Goal: Complete application form: Complete application form

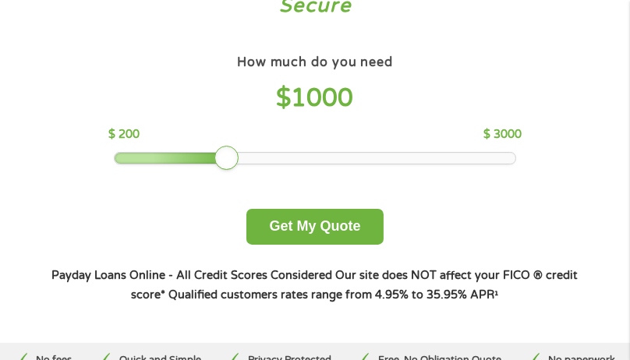
scroll to position [143, 0]
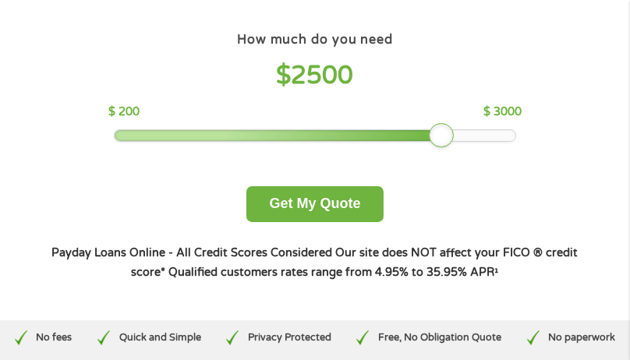
drag, startPoint x: 228, startPoint y: 135, endPoint x: 449, endPoint y: 127, distance: 221.4
click at [449, 127] on div at bounding box center [441, 135] width 25 height 25
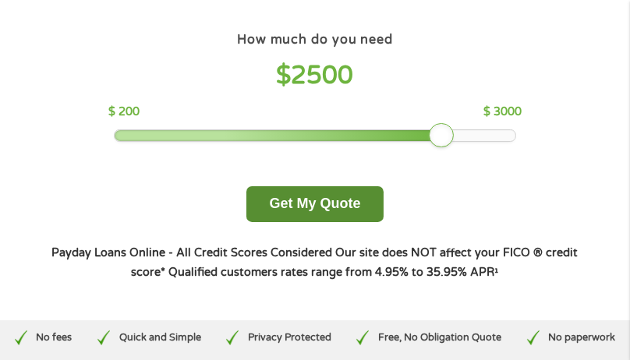
click at [300, 203] on button "Get My Quote" at bounding box center [314, 204] width 136 height 37
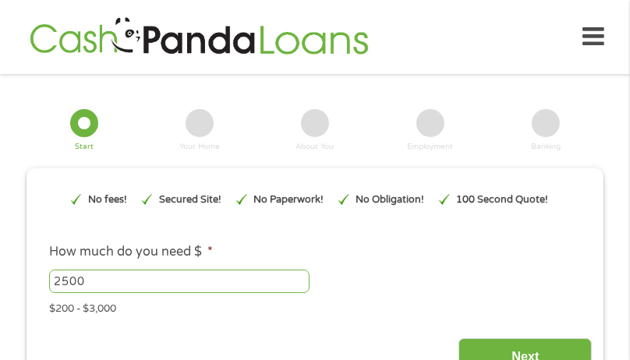
type input "EAIaIQobChMInZmlgc_UjwMVu0b_AR3E_C6EEAAYAiAAEgIomvD_BwE"
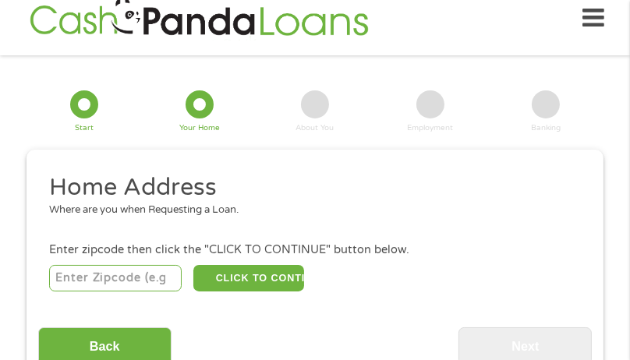
scroll to position [19, 0]
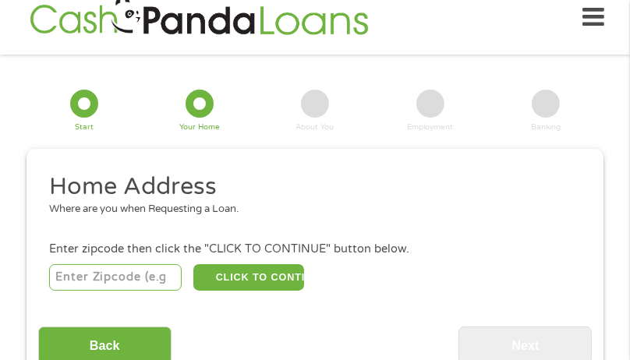
click at [117, 277] on input "number" at bounding box center [115, 277] width 133 height 26
type input "54656"
click at [251, 272] on button "CLICK TO CONTINUE" at bounding box center [248, 277] width 111 height 26
type input "54656"
type input "Sparta"
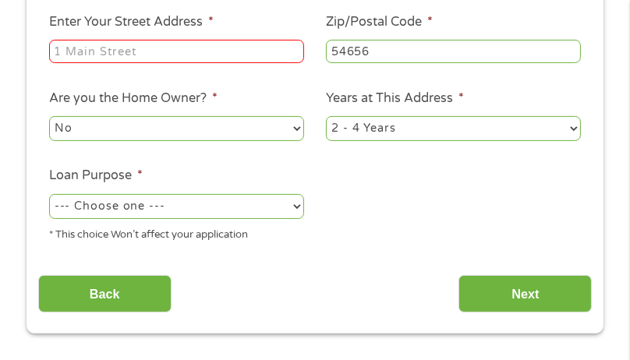
scroll to position [331, 0]
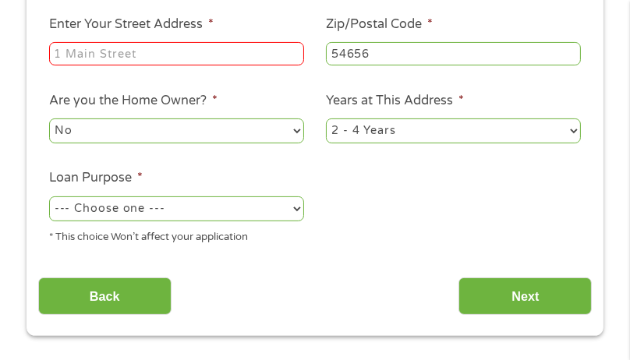
click at [196, 57] on input "Enter Your Street Address *" at bounding box center [176, 53] width 255 height 23
type input "912 [PERSON_NAME] Court"
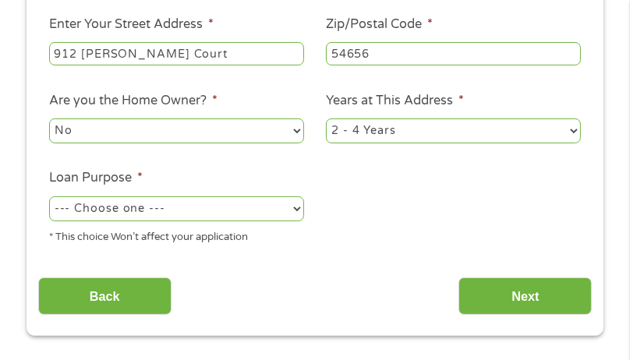
click at [297, 128] on select "No Yes" at bounding box center [176, 130] width 255 height 25
click at [49, 121] on select "No Yes" at bounding box center [176, 130] width 255 height 25
click at [573, 132] on select "1 Year or less 1 - 2 Years 2 - 4 Years Over 4 Years" at bounding box center [453, 130] width 255 height 25
select select "60months"
click at [326, 121] on select "1 Year or less 1 - 2 Years 2 - 4 Years Over 4 Years" at bounding box center [453, 130] width 255 height 25
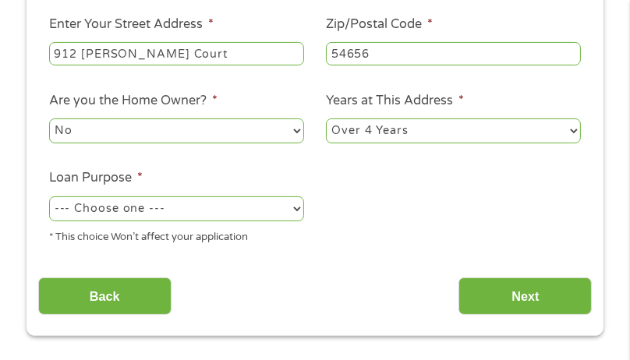
click at [298, 210] on select "--- Choose one --- Pay Bills Debt Consolidation Home Improvement Major Purchase…" at bounding box center [176, 208] width 255 height 25
select select "shorttermcash"
click at [49, 198] on select "--- Choose one --- Pay Bills Debt Consolidation Home Improvement Major Purchase…" at bounding box center [176, 208] width 255 height 25
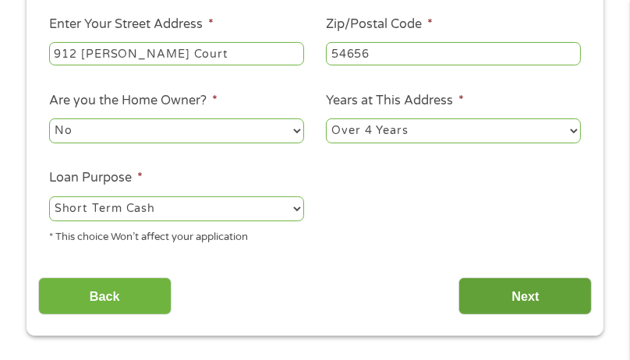
click at [508, 293] on input "Next" at bounding box center [524, 296] width 133 height 38
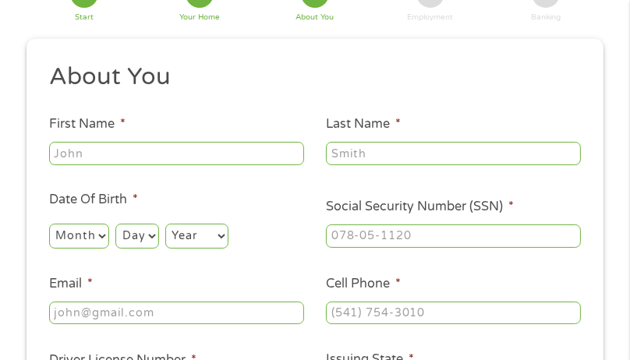
scroll to position [147, 0]
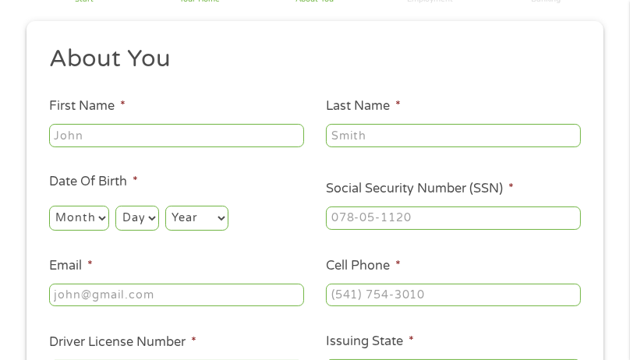
click at [266, 139] on input "First Name *" at bounding box center [176, 135] width 255 height 23
type input "[PERSON_NAME]"
type input "[EMAIL_ADDRESS][DOMAIN_NAME]"
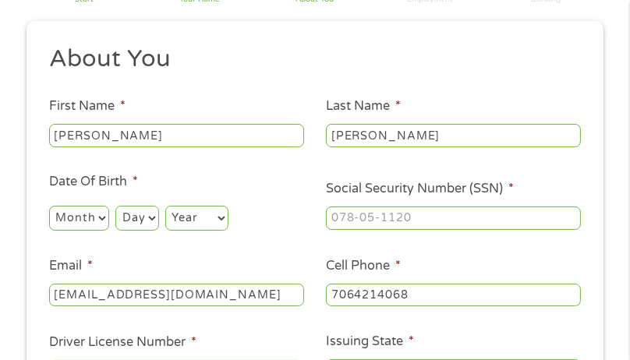
type input "[PHONE_NUMBER]"
click at [106, 217] on select "Month 1 2 3 4 5 6 7 8 9 10 11 12" at bounding box center [79, 218] width 60 height 25
select select "2"
click at [49, 206] on select "Month 1 2 3 4 5 6 7 8 9 10 11 12" at bounding box center [79, 218] width 60 height 25
click at [153, 218] on select "Day 1 2 3 4 5 6 7 8 9 10 11 12 13 14 15 16 17 18 19 20 21 22 23 24 25 26 27 28 …" at bounding box center [136, 218] width 43 height 25
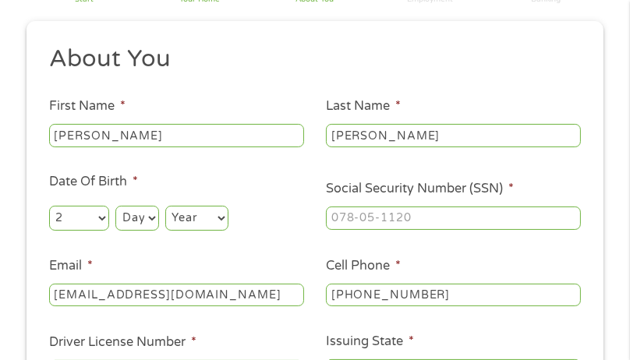
select select "11"
click at [116, 206] on select "Day 1 2 3 4 5 6 7 8 9 10 11 12 13 14 15 16 17 18 19 20 21 22 23 24 25 26 27 28 …" at bounding box center [136, 218] width 43 height 25
click at [217, 220] on select "Year [DATE] 2006 2005 2004 2003 2002 2001 2000 1999 1998 1997 1996 1995 1994 19…" at bounding box center [196, 218] width 63 height 25
select select "1953"
click at [167, 206] on select "Year [DATE] 2006 2005 2004 2003 2002 2001 2000 1999 1998 1997 1996 1995 1994 19…" at bounding box center [196, 218] width 63 height 25
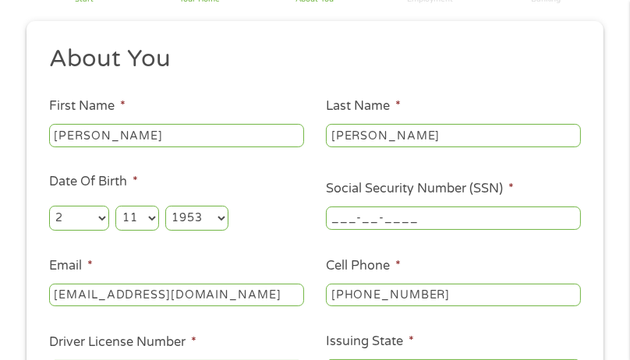
click at [397, 228] on input "___-__-____" at bounding box center [453, 217] width 255 height 23
type input "276-54-1947"
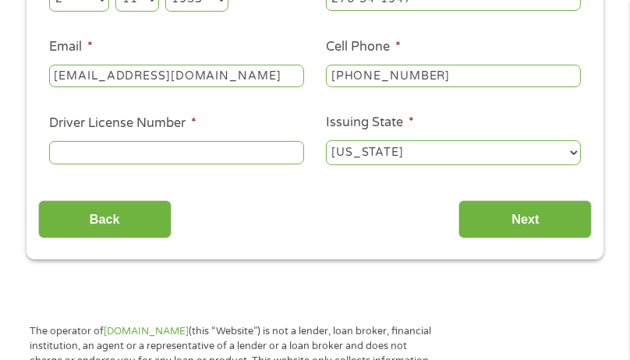
scroll to position [404, 0]
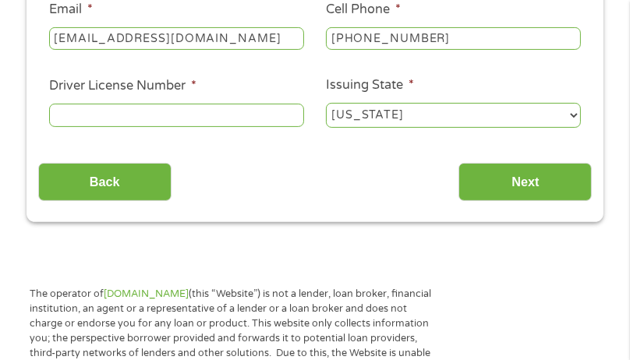
click at [256, 120] on input "Driver License Number *" at bounding box center [176, 115] width 255 height 23
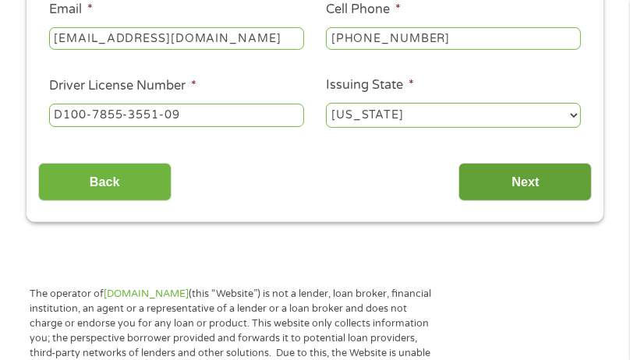
type input "D100-7855-3551-09"
click at [515, 185] on input "Next" at bounding box center [524, 182] width 133 height 38
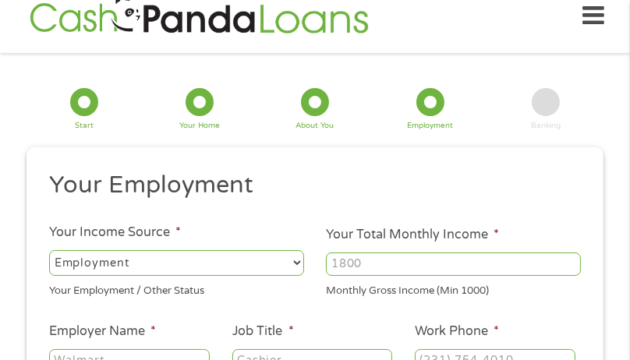
scroll to position [19, 0]
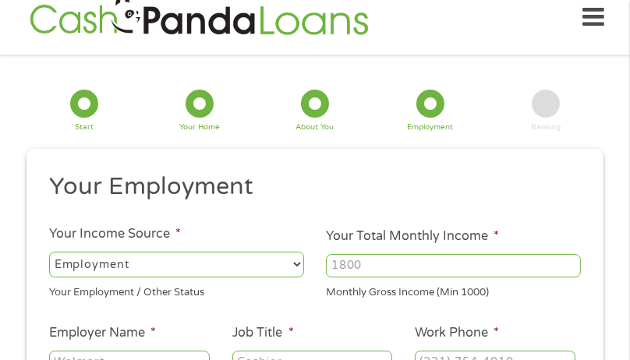
click at [288, 261] on select "--- Choose one --- Employment [DEMOGRAPHIC_DATA] Benefits" at bounding box center [176, 264] width 255 height 25
select select "benefits"
click at [49, 252] on select "--- Choose one --- Employment [DEMOGRAPHIC_DATA] Benefits" at bounding box center [176, 264] width 255 height 25
type input "Other"
type input "[PHONE_NUMBER]"
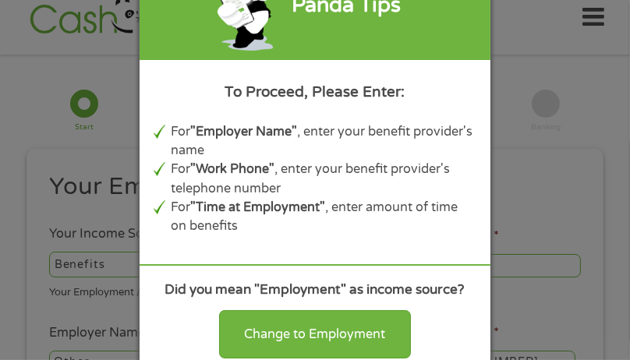
click at [329, 261] on div "Panda Tips To Proceed, Please Enter: For "Employer Name" , enter your benefit p…" at bounding box center [314, 180] width 351 height 457
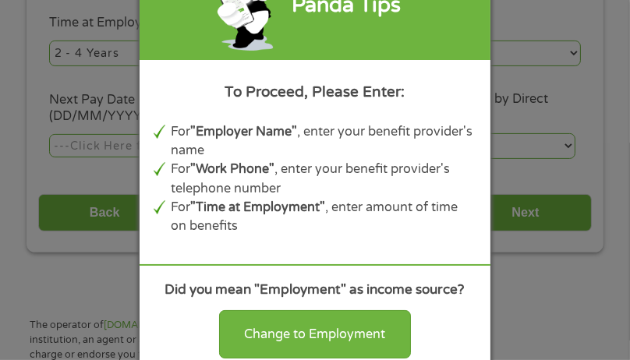
scroll to position [409, 0]
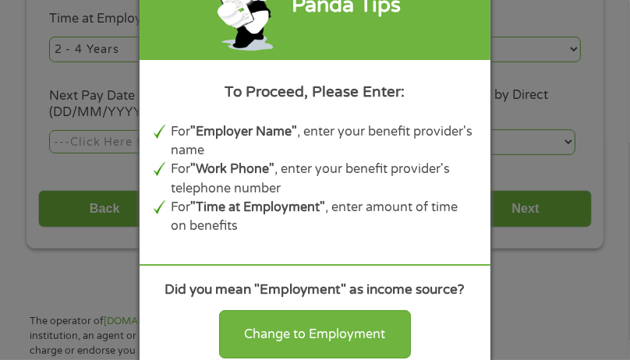
click at [519, 130] on div "Panda Tips To Proceed, Please Enter: For "Employer Name" , enter your benefit p…" at bounding box center [315, 180] width 630 height 360
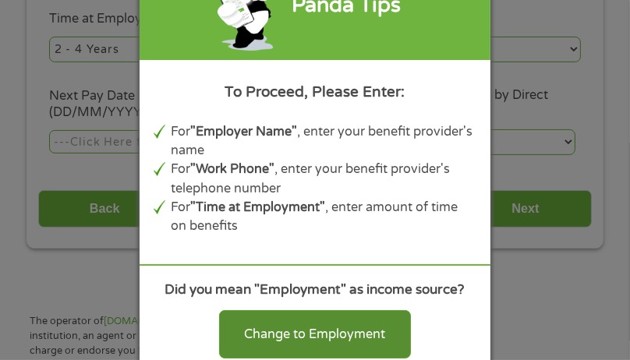
click at [355, 326] on div "Change to Employment" at bounding box center [315, 334] width 192 height 48
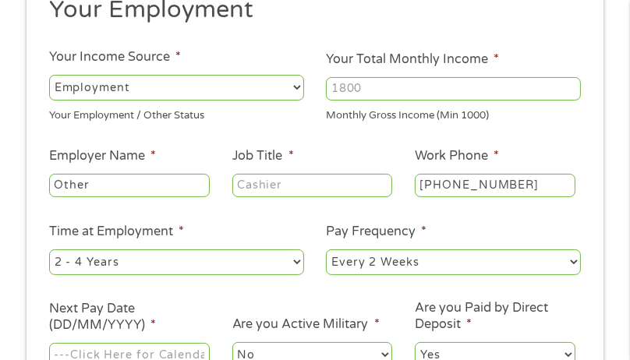
scroll to position [205, 0]
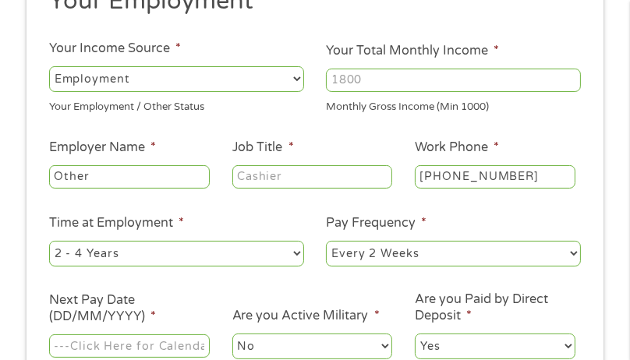
click at [289, 80] on select "--- Choose one --- Employment [DEMOGRAPHIC_DATA] Benefits" at bounding box center [176, 78] width 255 height 25
click at [49, 66] on select "--- Choose one --- Employment [DEMOGRAPHIC_DATA] Benefits" at bounding box center [176, 78] width 255 height 25
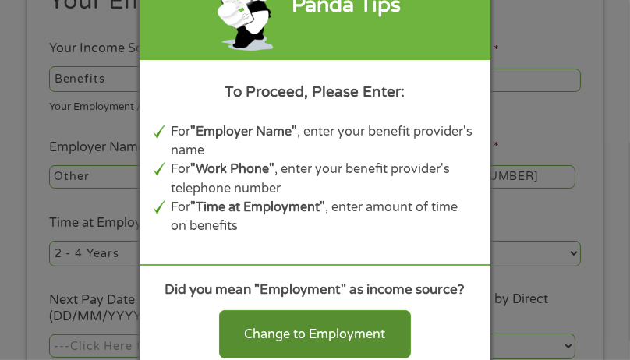
click at [275, 334] on div "Change to Employment" at bounding box center [315, 334] width 192 height 48
select select "fullTime"
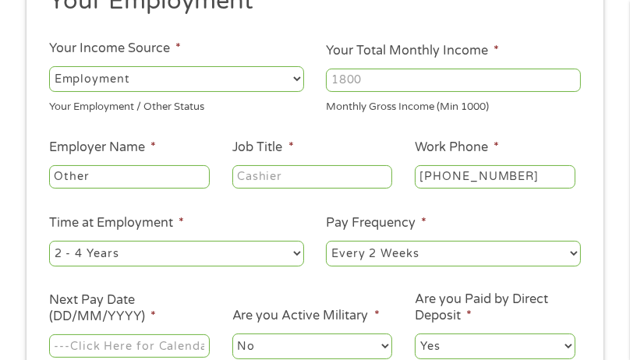
click at [156, 169] on input "Other" at bounding box center [129, 176] width 161 height 23
drag, startPoint x: 103, startPoint y: 175, endPoint x: 30, endPoint y: 170, distance: 73.4
click at [30, 170] on div "This field is hidden when viewing the form gclid EAIaIQobChMInZmlgc_UjwMVu0b_AR…" at bounding box center [314, 207] width 577 height 489
type input "Social Security"
click at [287, 182] on input "Job Title *" at bounding box center [312, 176] width 161 height 23
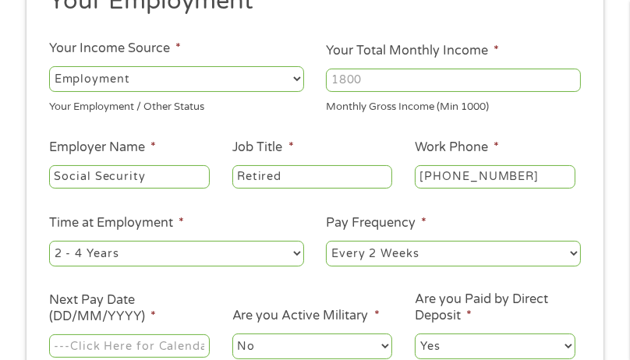
type input "Retired"
click at [462, 80] on input "Your Total Monthly Income *" at bounding box center [453, 80] width 255 height 23
type input "2049"
click at [296, 77] on select "--- Choose one --- Employment [DEMOGRAPHIC_DATA] Benefits" at bounding box center [176, 78] width 255 height 25
click at [49, 66] on select "--- Choose one --- Employment [DEMOGRAPHIC_DATA] Benefits" at bounding box center [176, 78] width 255 height 25
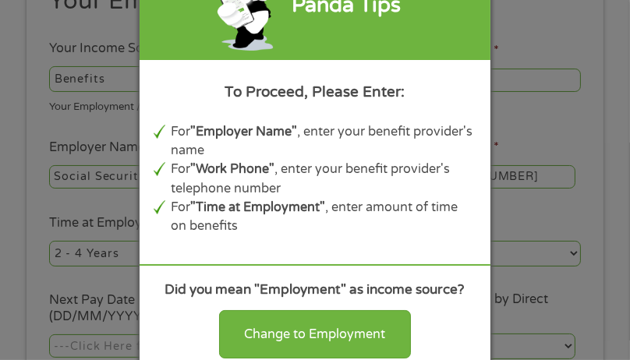
click at [361, 96] on div "To Proceed, Please Enter:" at bounding box center [314, 92] width 323 height 22
click at [360, 147] on li "For "Employer Name" , enter your benefit provider's name" at bounding box center [323, 141] width 305 height 38
drag, startPoint x: 360, startPoint y: 147, endPoint x: 356, endPoint y: 180, distance: 33.0
click at [358, 157] on li "For "Employer Name" , enter your benefit provider's name" at bounding box center [323, 141] width 305 height 38
click at [355, 192] on li "For "Work Phone" , enter your benefit provider's telephone number" at bounding box center [323, 179] width 305 height 38
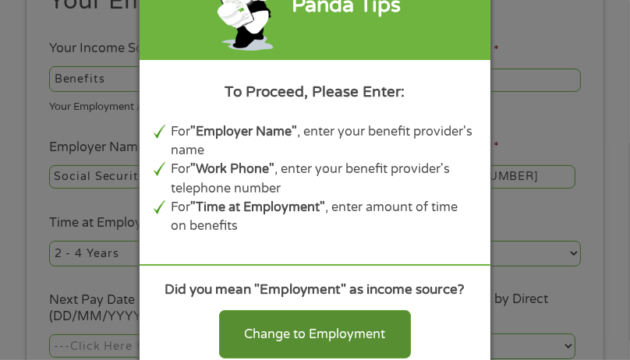
click at [347, 340] on div "Change to Employment" at bounding box center [315, 334] width 192 height 48
select select "fullTime"
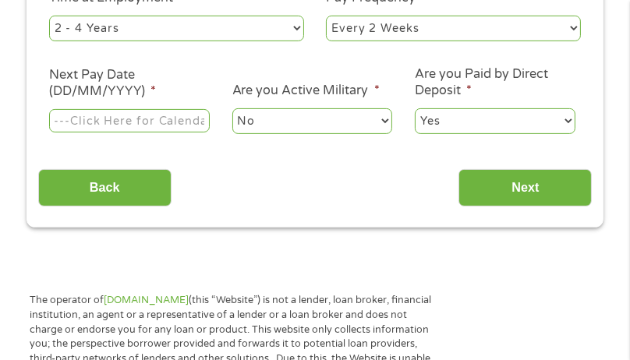
scroll to position [226, 0]
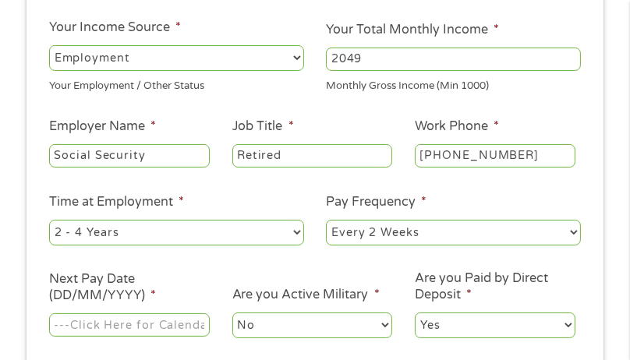
drag, startPoint x: 143, startPoint y: 231, endPoint x: 114, endPoint y: 335, distance: 108.5
click at [114, 335] on ul "Your Employment Your Income Source * --- Choose one --- Employment [DEMOGRAPHIC…" at bounding box center [315, 158] width 554 height 387
select select "60months"
click at [49, 221] on select "--- Choose one --- 1 Year or less 1 - 2 Years 2 - 4 Years Over 4 Years" at bounding box center [176, 232] width 255 height 25
click at [572, 228] on select "--- Choose one --- Every 2 Weeks Every Week Monthly Semi-Monthly" at bounding box center [453, 232] width 255 height 25
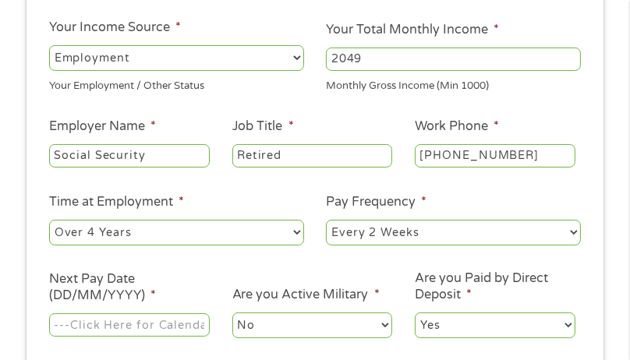
select select "monthly"
click at [326, 221] on select "--- Choose one --- Every 2 Weeks Every Week Monthly Semi-Monthly" at bounding box center [453, 232] width 255 height 25
click at [158, 324] on input "Next Pay Date (DD/MM/YYYY) *" at bounding box center [129, 324] width 161 height 23
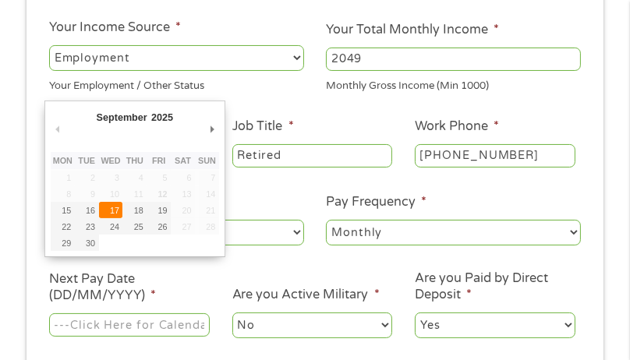
type input "[DATE]"
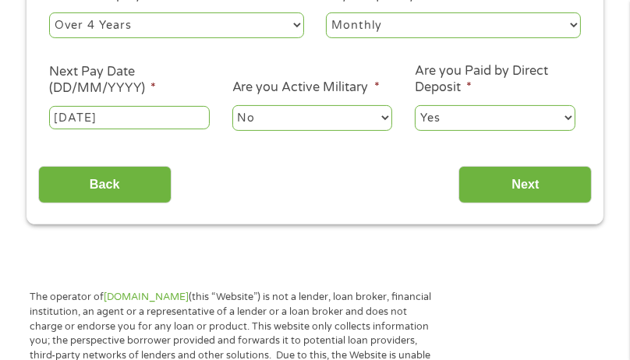
scroll to position [487, 0]
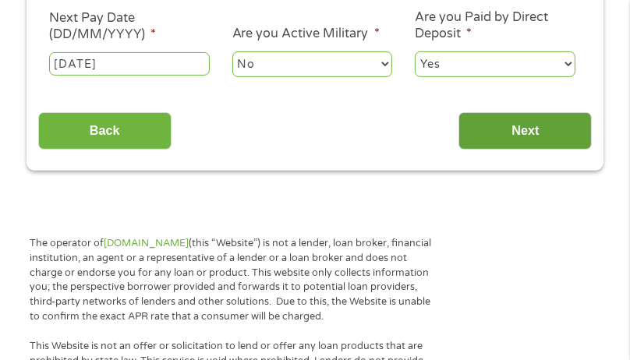
click at [545, 131] on input "Next" at bounding box center [524, 131] width 133 height 38
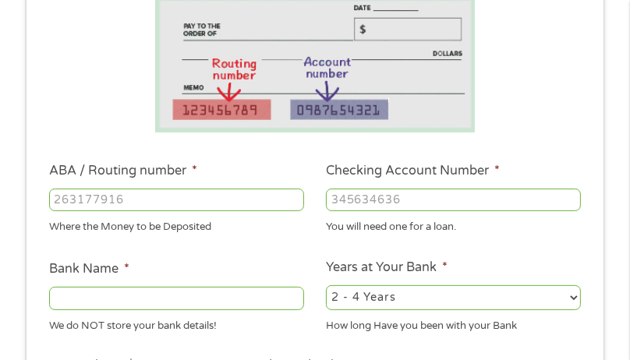
scroll to position [302, 0]
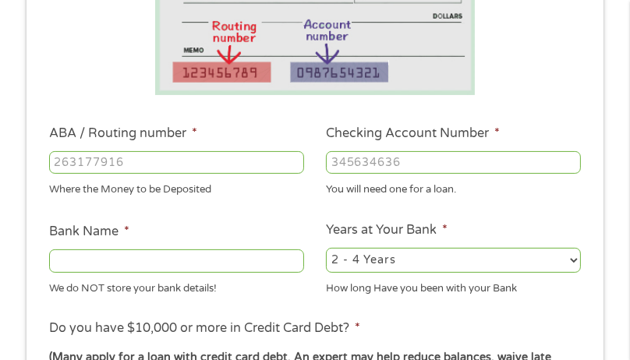
click at [221, 153] on input "ABA / Routing number *" at bounding box center [176, 162] width 255 height 23
type input "075911988"
type input "[PERSON_NAME] FARGO BK NA [US_STATE]"
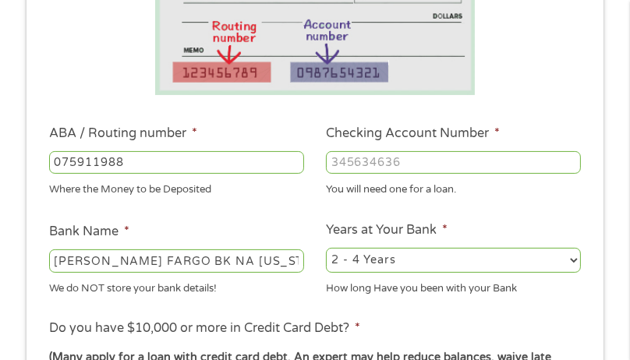
type input "075911988"
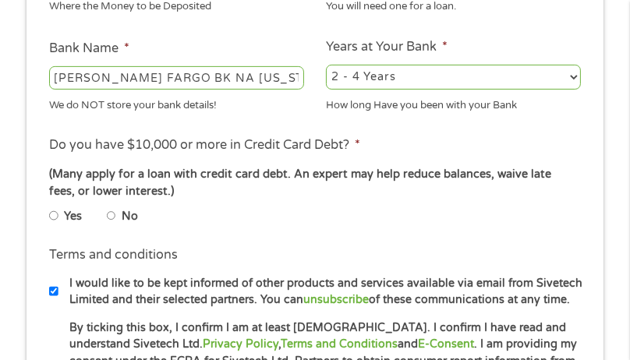
scroll to position [486, 0]
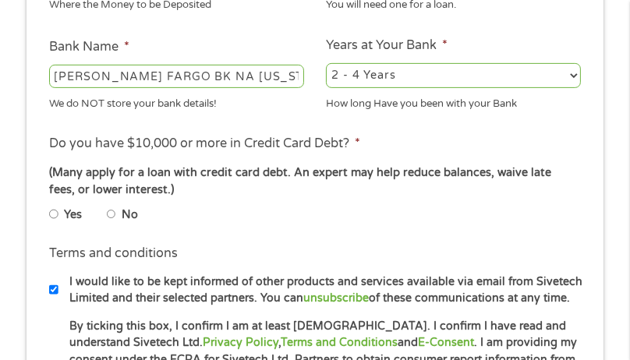
type input "5473029253"
click at [572, 75] on select "2 - 4 Years 6 - 12 Months 1 - 2 Years Over 4 Years" at bounding box center [453, 75] width 255 height 25
select select "60months"
click at [326, 64] on select "2 - 4 Years 6 - 12 Months 1 - 2 Years Over 4 Years" at bounding box center [453, 75] width 255 height 25
click at [50, 213] on input "Yes" at bounding box center [53, 214] width 9 height 19
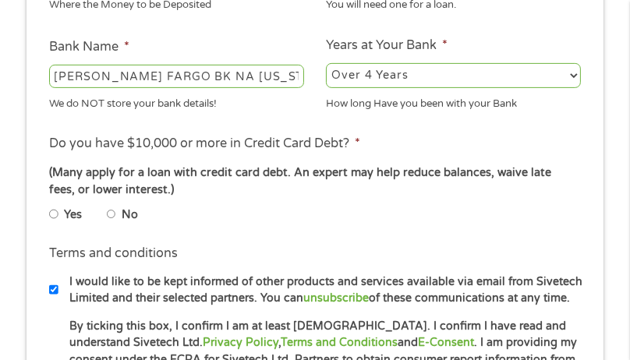
radio input "true"
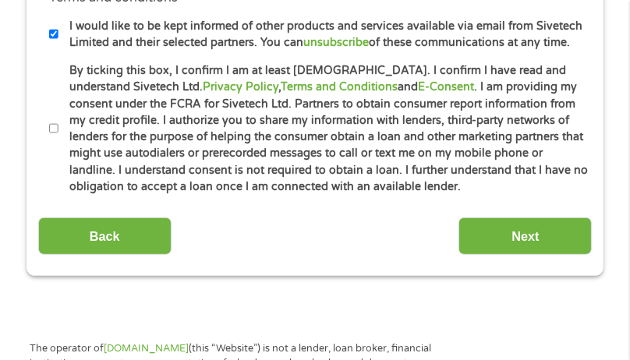
scroll to position [750, 0]
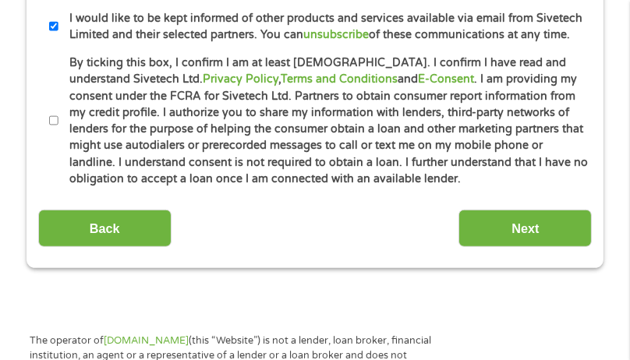
click at [51, 126] on input "By ticking this box, I confirm I am at least [DEMOGRAPHIC_DATA]. I confirm I ha…" at bounding box center [53, 120] width 9 height 19
checkbox input "true"
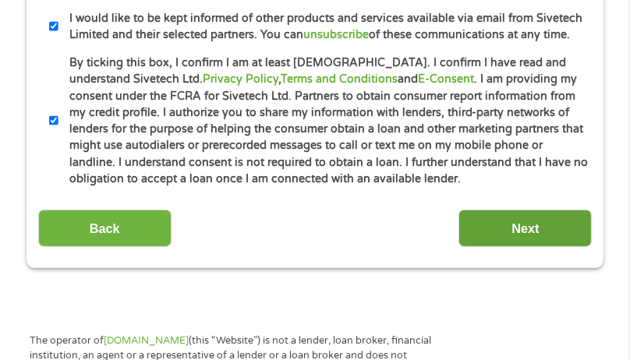
click at [538, 236] on input "Next" at bounding box center [524, 229] width 133 height 38
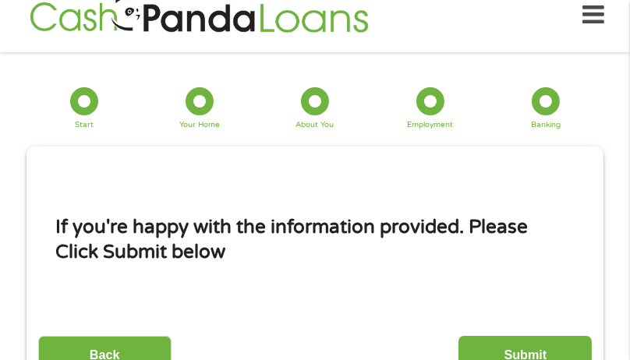
scroll to position [19, 0]
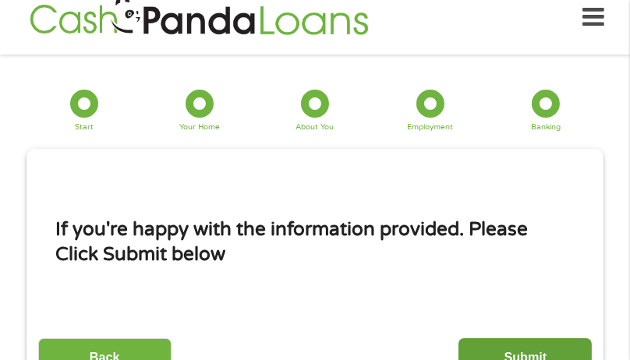
click at [524, 351] on input "Submit" at bounding box center [524, 357] width 133 height 38
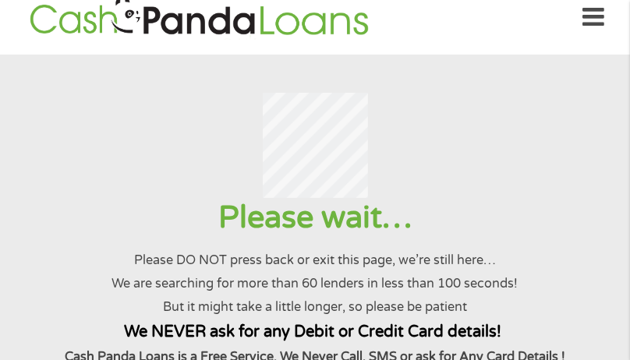
scroll to position [0, 0]
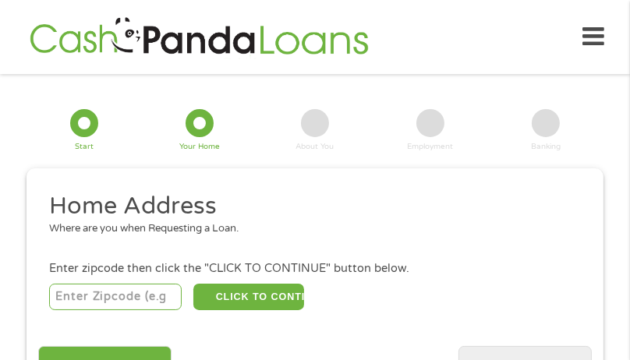
drag, startPoint x: 68, startPoint y: 0, endPoint x: 129, endPoint y: 298, distance: 303.9
click at [129, 298] on input "number" at bounding box center [115, 297] width 133 height 26
type input "54656"
select select "[US_STATE]"
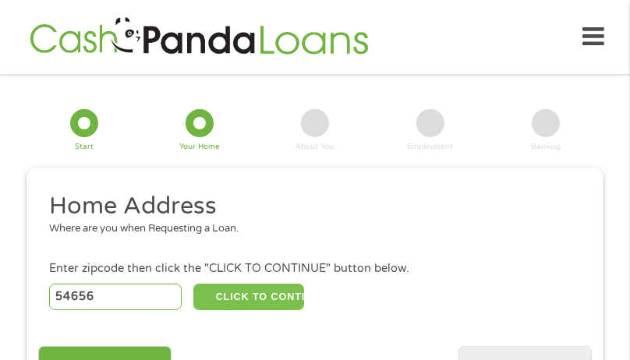
click at [231, 299] on button "CLICK TO CONTINUE" at bounding box center [248, 297] width 111 height 26
type input "54656"
type input "Sparta"
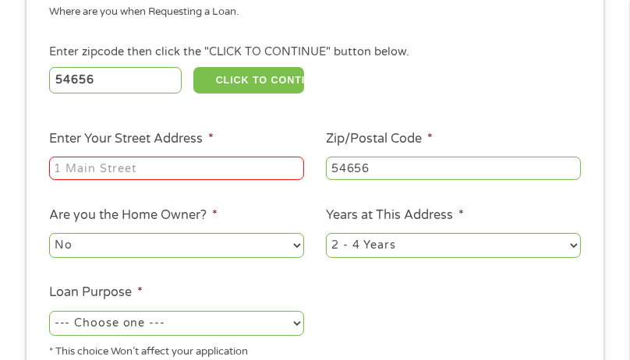
scroll to position [215, 0]
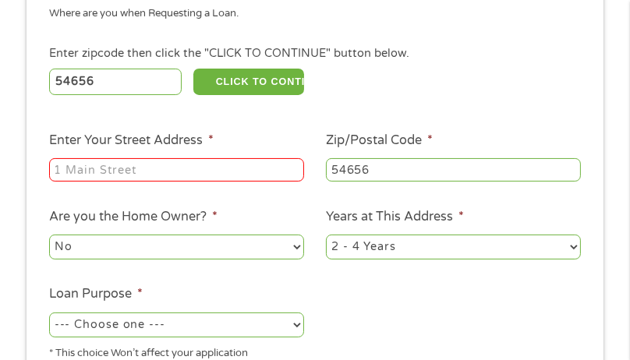
click at [242, 171] on input "Enter Your Street Address *" at bounding box center [176, 169] width 255 height 23
type input "912 [PERSON_NAME] Court"
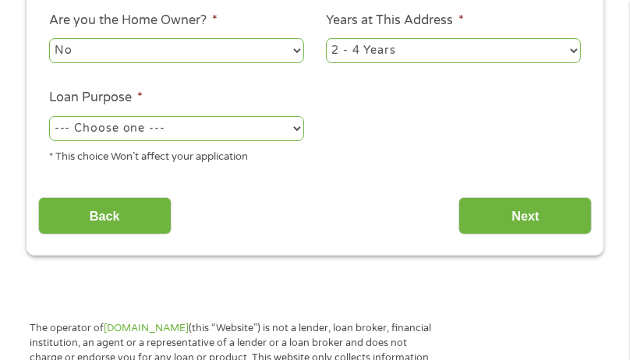
scroll to position [429, 0]
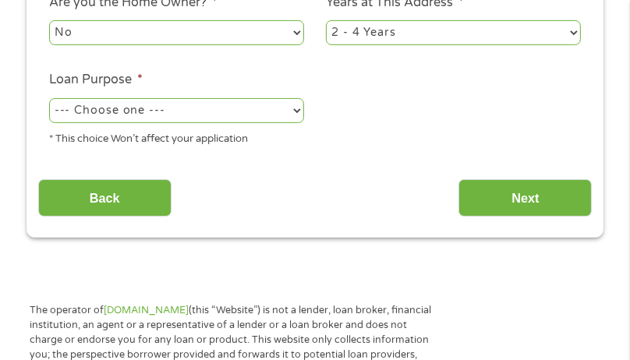
click at [291, 118] on select "--- Choose one --- Pay Bills Debt Consolidation Home Improvement Major Purchase…" at bounding box center [176, 110] width 255 height 25
select select "shorttermcash"
click at [49, 100] on select "--- Choose one --- Pay Bills Debt Consolidation Home Improvement Major Purchase…" at bounding box center [176, 110] width 255 height 25
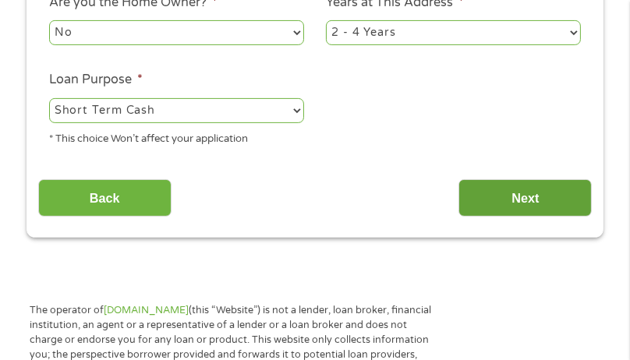
click at [517, 199] on input "Next" at bounding box center [524, 198] width 133 height 38
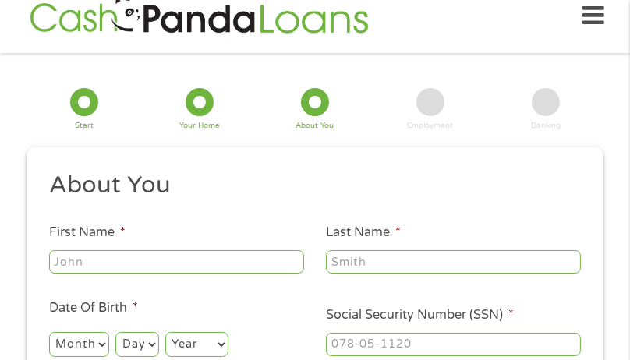
scroll to position [19, 0]
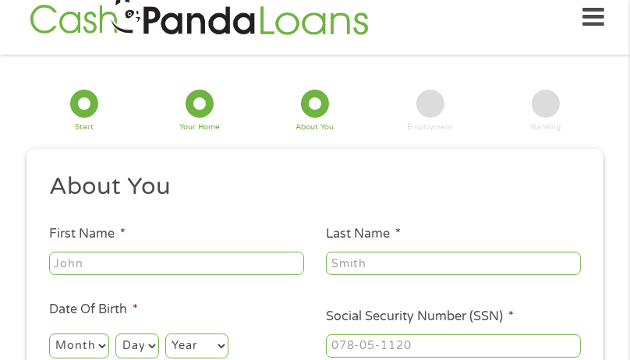
click at [194, 269] on input "First Name *" at bounding box center [176, 263] width 255 height 23
type input "[PERSON_NAME]"
type input "[EMAIL_ADDRESS][DOMAIN_NAME]"
type input "[PHONE_NUMBER]"
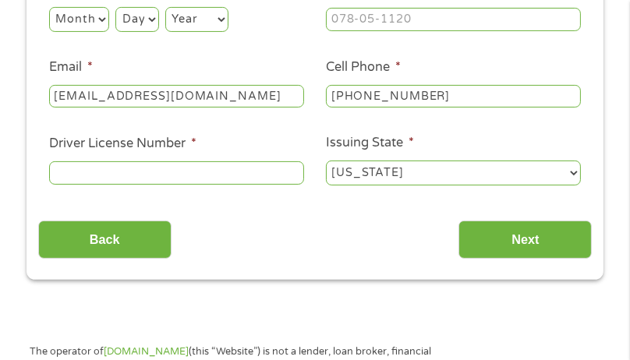
scroll to position [330, 0]
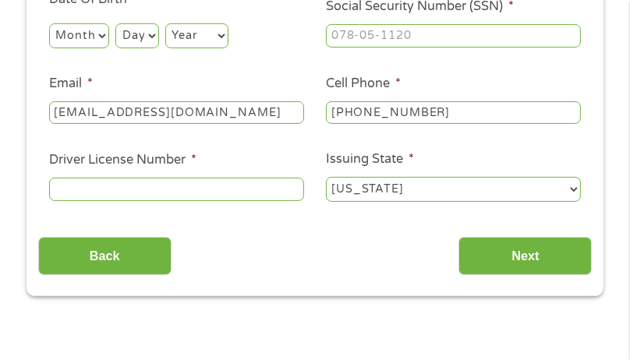
click at [100, 36] on select "Month 1 2 3 4 5 6 7 8 9 10 11 12" at bounding box center [79, 35] width 60 height 25
select select "2"
click at [49, 24] on select "Month 1 2 3 4 5 6 7 8 9 10 11 12" at bounding box center [79, 35] width 60 height 25
click at [153, 35] on select "Day 1 2 3 4 5 6 7 8 9 10 11 12 13 14 15 16 17 18 19 20 21 22 23 24 25 26 27 28 …" at bounding box center [136, 35] width 43 height 25
select select "11"
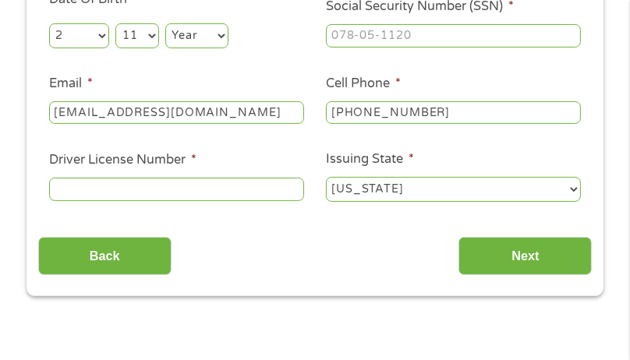
click at [116, 24] on select "Day 1 2 3 4 5 6 7 8 9 10 11 12 13 14 15 16 17 18 19 20 21 22 23 24 25 26 27 28 …" at bounding box center [136, 35] width 43 height 25
click at [223, 36] on select "Year [DATE] 2006 2005 2004 2003 2002 2001 2000 1999 1998 1997 1996 1995 1994 19…" at bounding box center [196, 35] width 63 height 25
select select "1953"
click at [167, 24] on select "Year [DATE] 2006 2005 2004 2003 2002 2001 2000 1999 1998 1997 1996 1995 1994 19…" at bounding box center [196, 35] width 63 height 25
click at [442, 30] on input "___-__-____" at bounding box center [453, 35] width 255 height 23
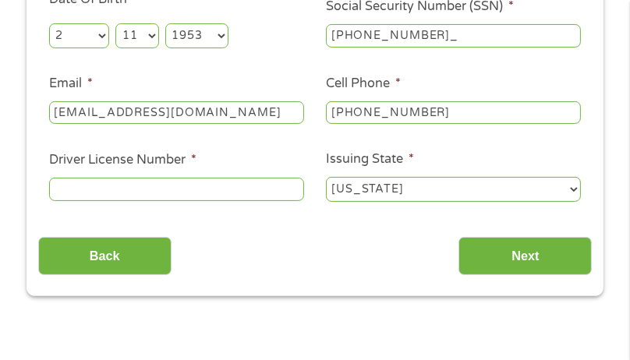
type input "276-54-1947"
click at [251, 200] on input "Driver License Number *" at bounding box center [176, 189] width 255 height 23
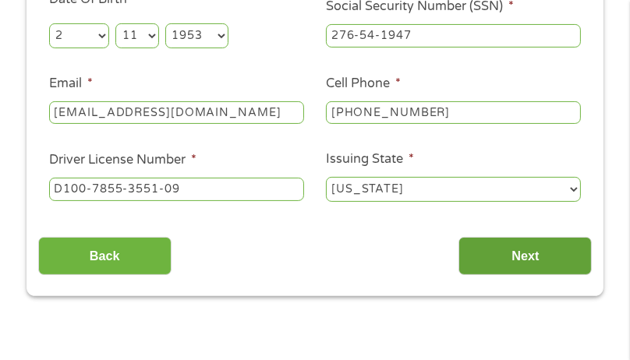
type input "D100-7855-3551-09"
click at [497, 255] on input "Next" at bounding box center [524, 256] width 133 height 38
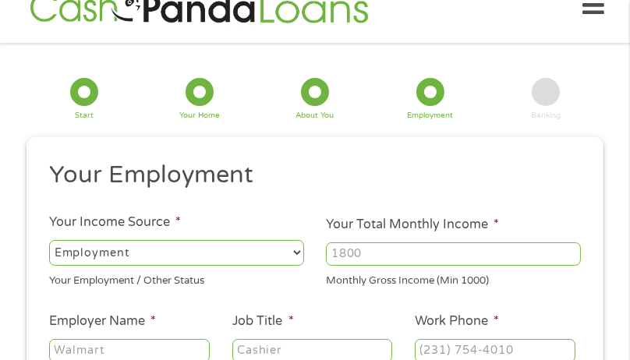
scroll to position [19, 0]
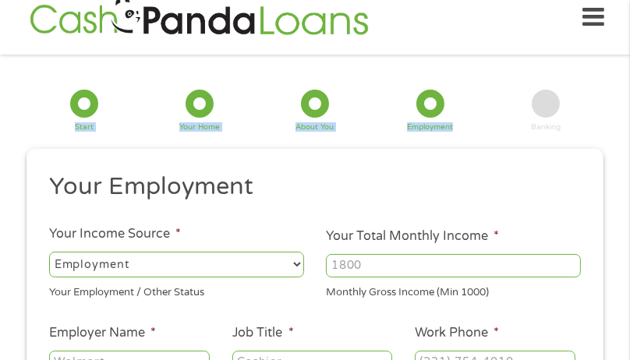
drag, startPoint x: 626, startPoint y: 39, endPoint x: 608, endPoint y: 111, distance: 74.6
click at [426, 257] on input "Your Total Monthly Income *" at bounding box center [453, 265] width 255 height 23
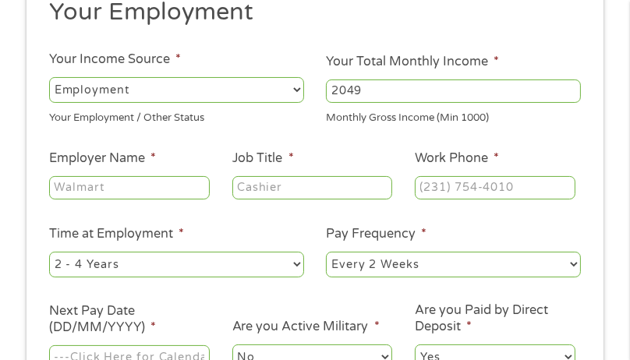
scroll to position [198, 0]
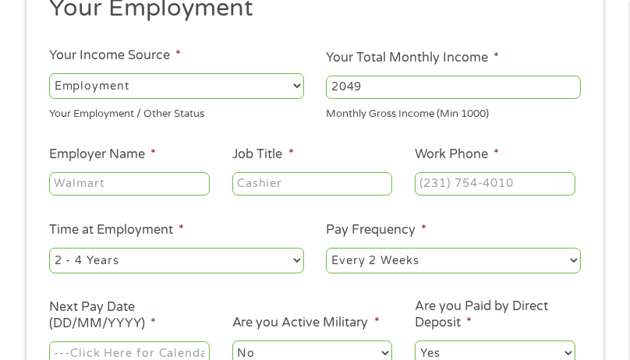
type input "2049"
click at [266, 186] on input "Job Title *" at bounding box center [312, 183] width 161 height 23
type input "Retired"
click at [145, 184] on input "Employer Name *" at bounding box center [129, 183] width 161 height 23
type input "Social Security"
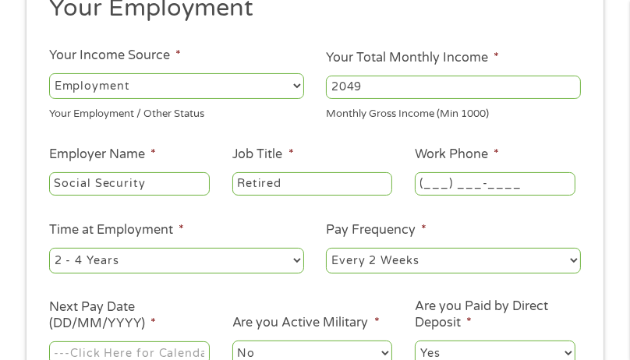
click at [438, 189] on input "(___) ___-____" at bounding box center [494, 183] width 161 height 23
type input "[PHONE_NUMBER]"
click at [291, 260] on select "--- Choose one --- 1 Year or less 1 - 2 Years 2 - 4 Years Over 4 Years" at bounding box center [176, 260] width 255 height 25
select select "60months"
click at [49, 249] on select "--- Choose one --- 1 Year or less 1 - 2 Years 2 - 4 Years Over 4 Years" at bounding box center [176, 260] width 255 height 25
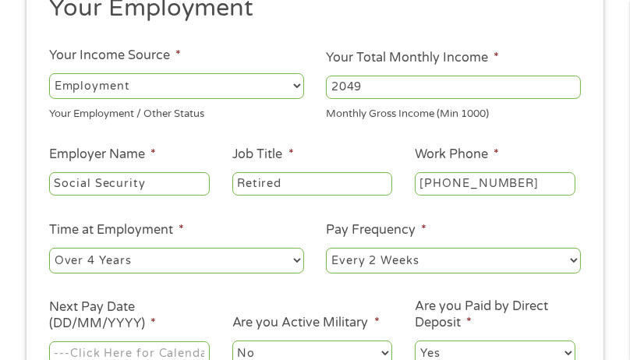
click at [572, 259] on select "--- Choose one --- Every 2 Weeks Every Week Monthly Semi-Monthly" at bounding box center [453, 260] width 255 height 25
select select "monthly"
click at [326, 249] on select "--- Choose one --- Every 2 Weeks Every Week Monthly Semi-Monthly" at bounding box center [453, 260] width 255 height 25
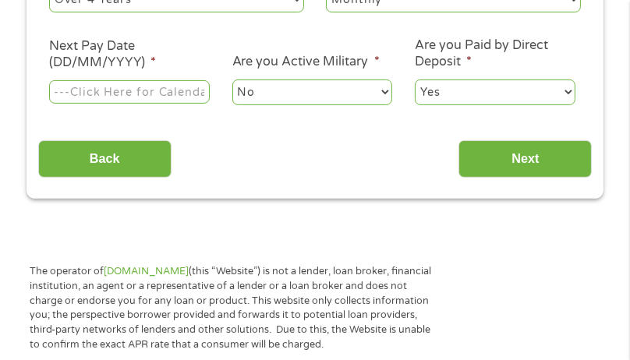
scroll to position [462, 0]
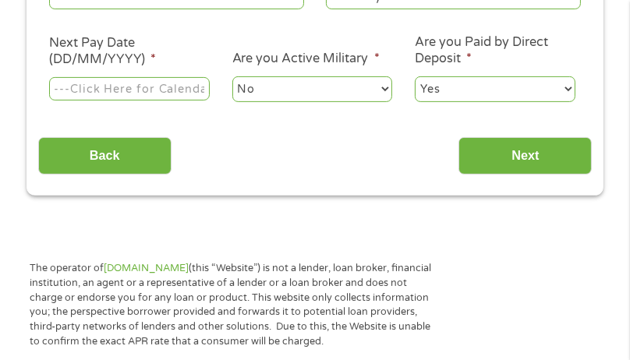
click at [154, 89] on input "Next Pay Date (DD/MM/YYYY) *" at bounding box center [129, 88] width 161 height 23
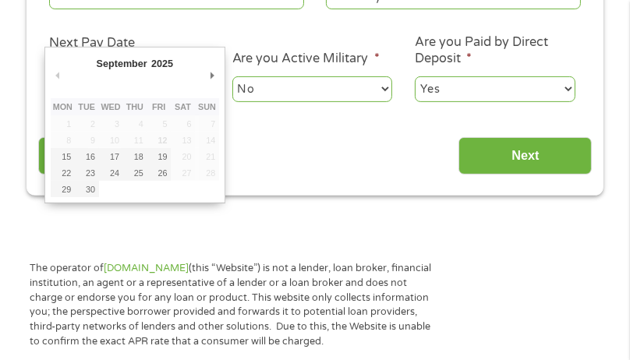
click at [154, 89] on div "September January February March April May June July August September October N…" at bounding box center [135, 125] width 168 height 144
type input "[DATE]"
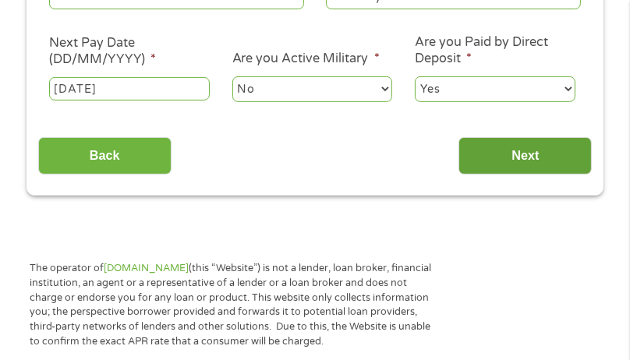
click at [524, 164] on input "Next" at bounding box center [524, 156] width 133 height 38
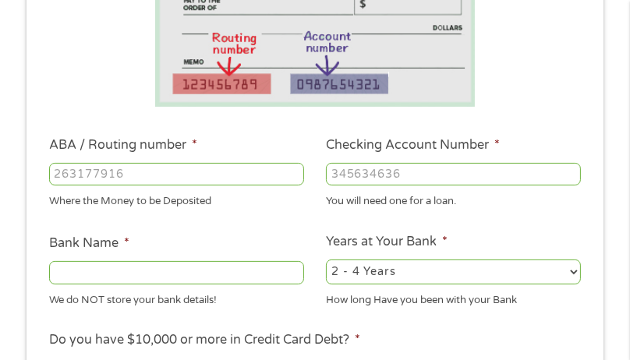
scroll to position [290, 0]
click at [227, 185] on input "ABA / Routing number *" at bounding box center [176, 174] width 255 height 23
type input "075911988"
type input "[PERSON_NAME] FARGO BK NA [US_STATE]"
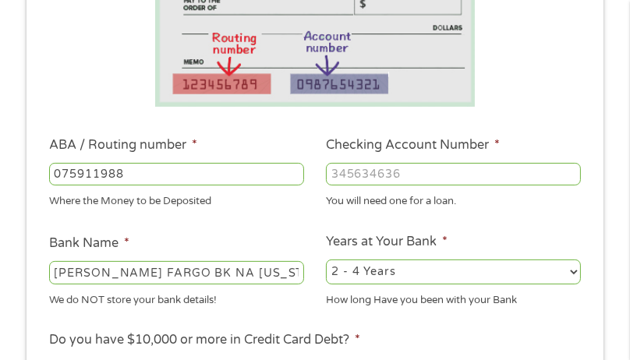
type input "075911988"
click at [369, 169] on input "Checking Account Number *" at bounding box center [453, 174] width 255 height 23
type input "5473029253"
click at [570, 271] on select "2 - 4 Years 6 - 12 Months 1 - 2 Years Over 4 Years" at bounding box center [453, 271] width 255 height 25
select select "60months"
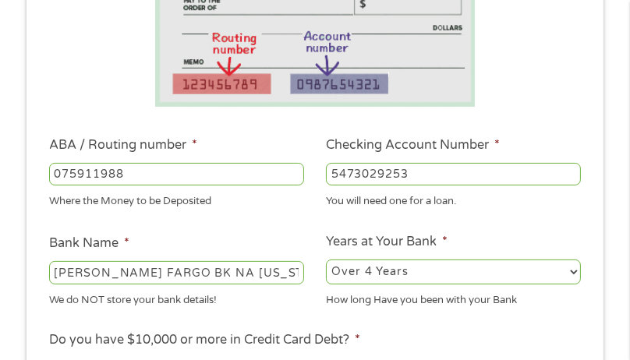
click at [326, 260] on select "2 - 4 Years 6 - 12 Months 1 - 2 Years Over 4 Years" at bounding box center [453, 271] width 255 height 25
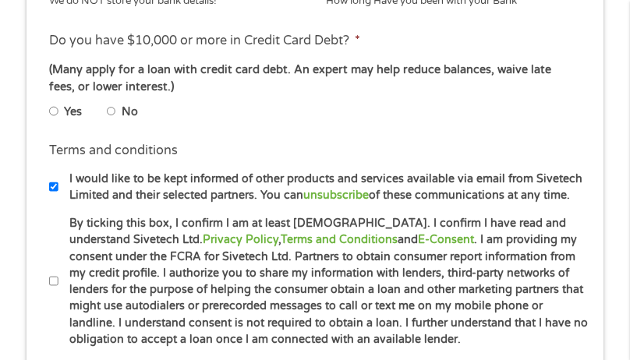
scroll to position [592, 0]
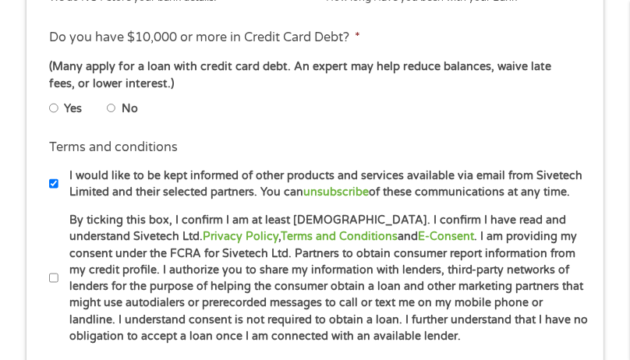
click at [58, 108] on input "Yes" at bounding box center [53, 108] width 9 height 19
radio input "true"
click at [52, 281] on input "By ticking this box, I confirm I am at least [DEMOGRAPHIC_DATA]. I confirm I ha…" at bounding box center [53, 278] width 9 height 19
checkbox input "true"
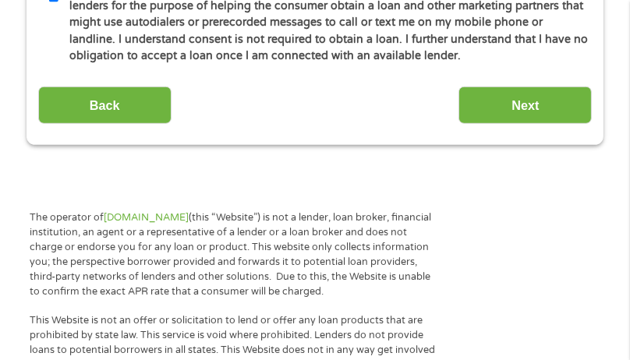
scroll to position [855, 0]
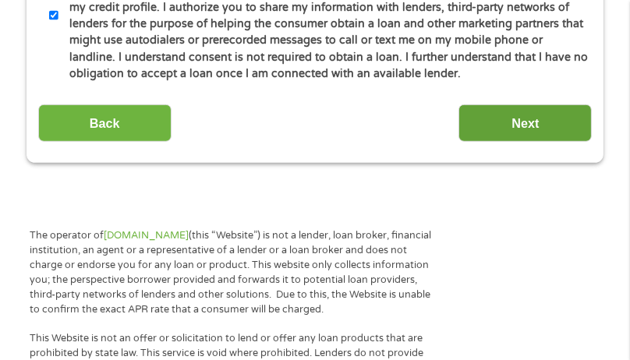
click at [553, 125] on input "Next" at bounding box center [524, 123] width 133 height 38
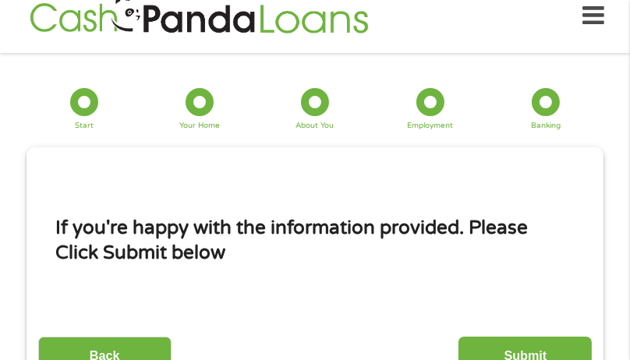
scroll to position [19, 0]
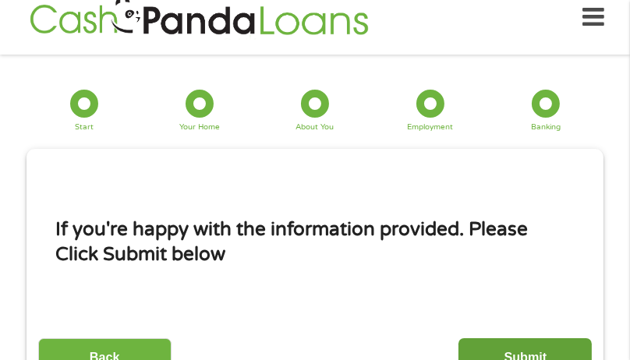
click at [506, 339] on input "Submit" at bounding box center [524, 357] width 133 height 38
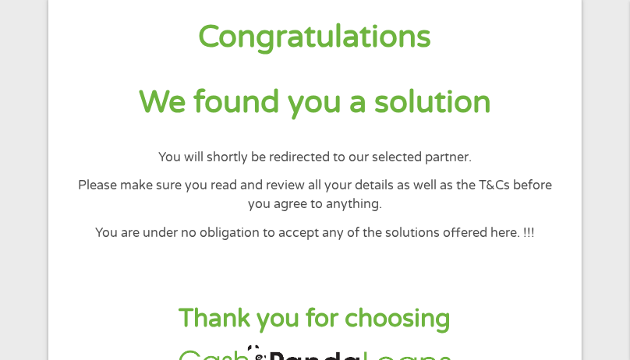
scroll to position [114, 0]
